Goal: Information Seeking & Learning: Learn about a topic

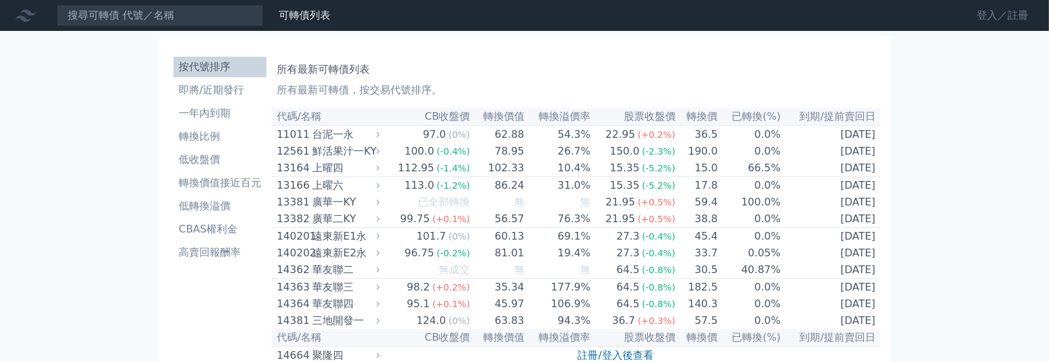
click at [966, 14] on link "登入／註冊" at bounding box center [1002, 15] width 72 height 21
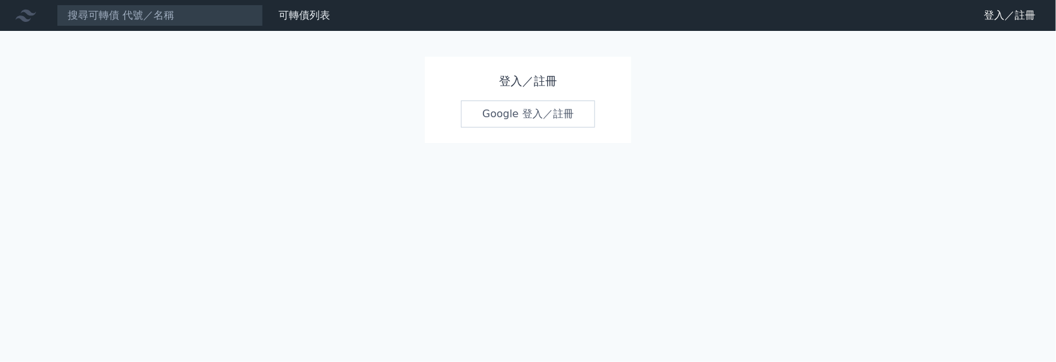
click at [473, 128] on link "Google 登入／註冊" at bounding box center [528, 114] width 134 height 27
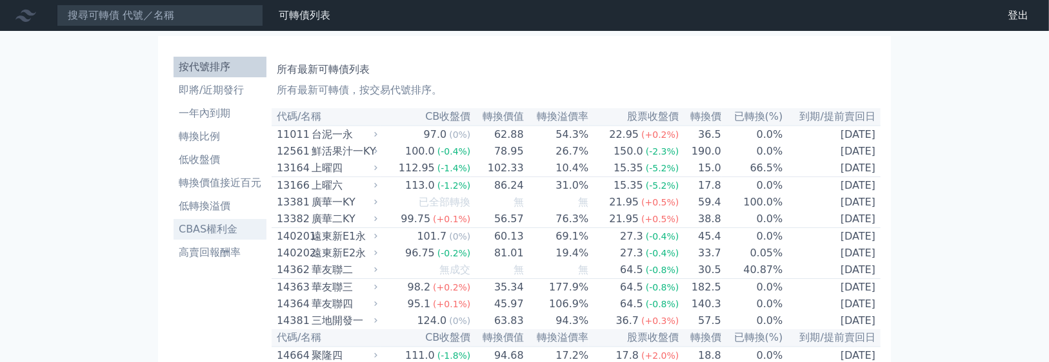
click at [173, 237] on li "CBAS權利金" at bounding box center [219, 229] width 93 height 15
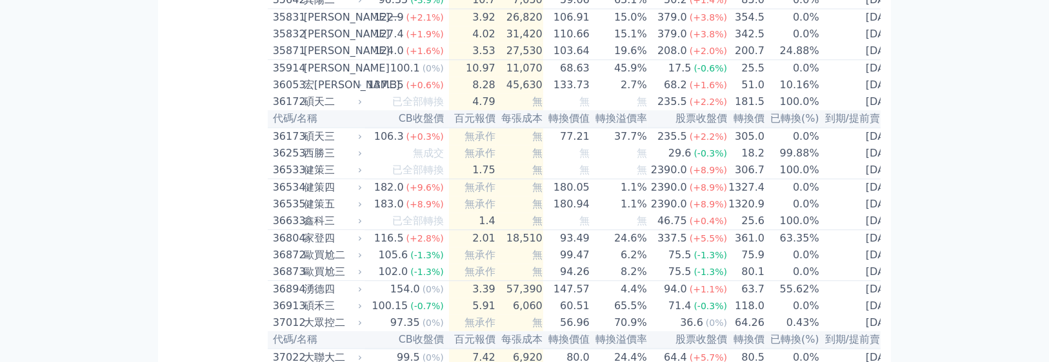
scroll to position [2856, 0]
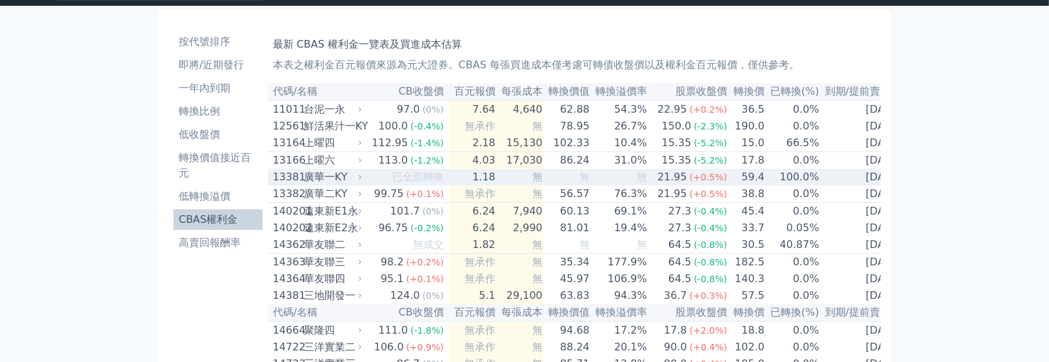
scroll to position [0, 0]
